Goal: Task Accomplishment & Management: Use online tool/utility

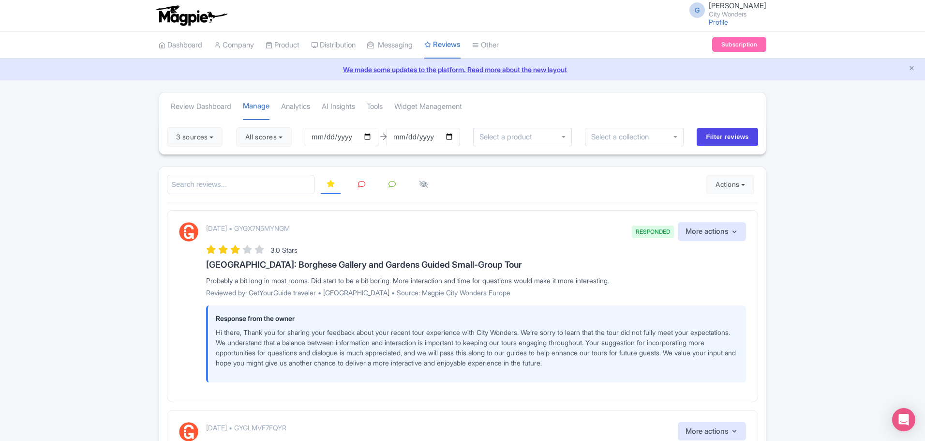
click at [360, 187] on icon at bounding box center [361, 183] width 7 height 7
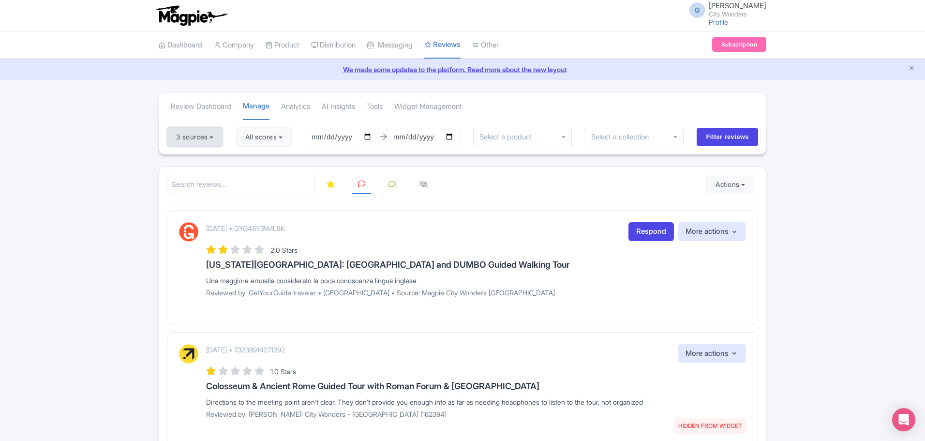
click at [217, 139] on button "3 sources" at bounding box center [195, 136] width 56 height 19
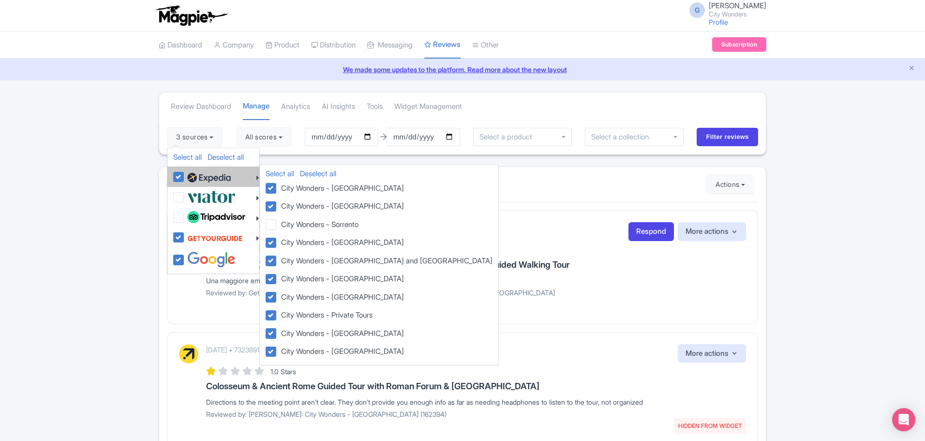
click at [185, 176] on label at bounding box center [208, 176] width 46 height 16
click at [185, 175] on input "checkbox" at bounding box center [188, 171] width 6 height 6
checkbox input "false"
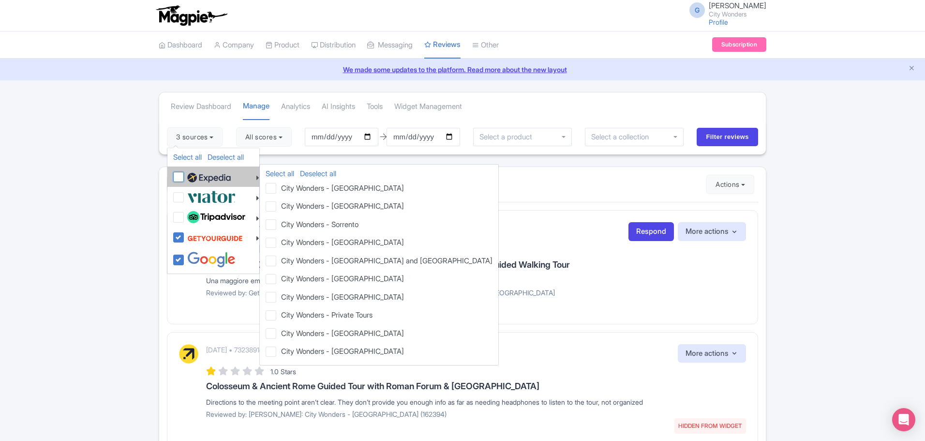
checkbox input "false"
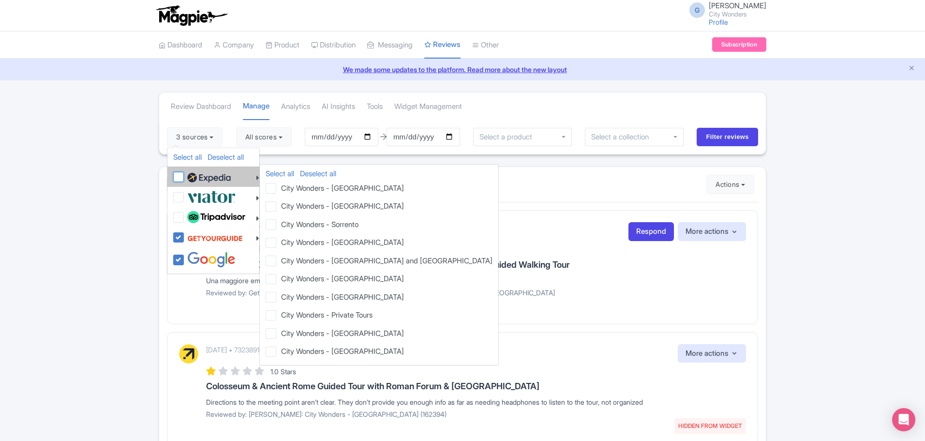
checkbox input "false"
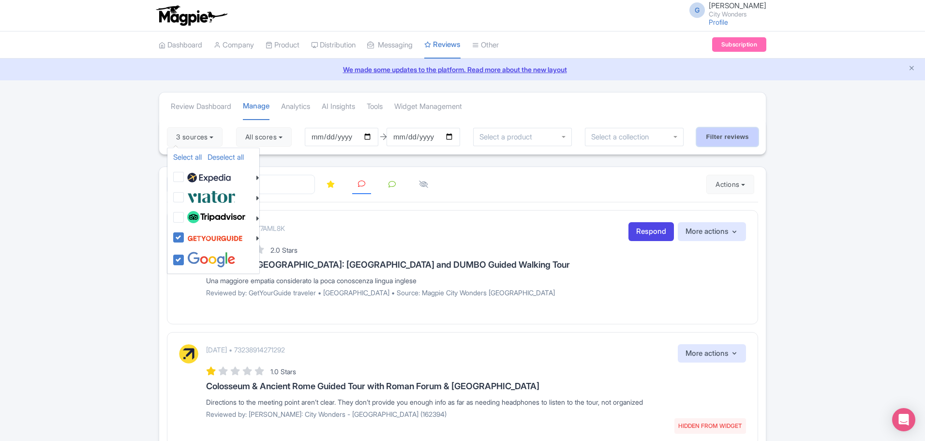
click at [722, 134] on input "Filter reviews" at bounding box center [727, 137] width 61 height 18
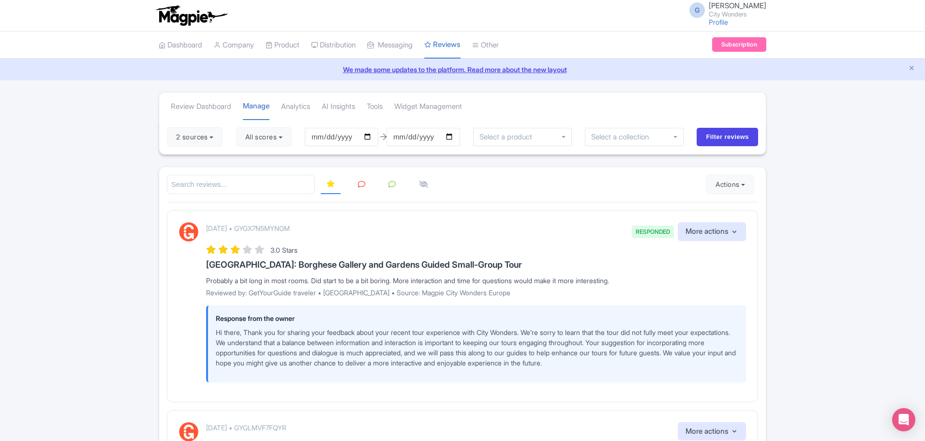
click at [362, 183] on icon at bounding box center [361, 183] width 7 height 7
